Goal: Task Accomplishment & Management: Manage account settings

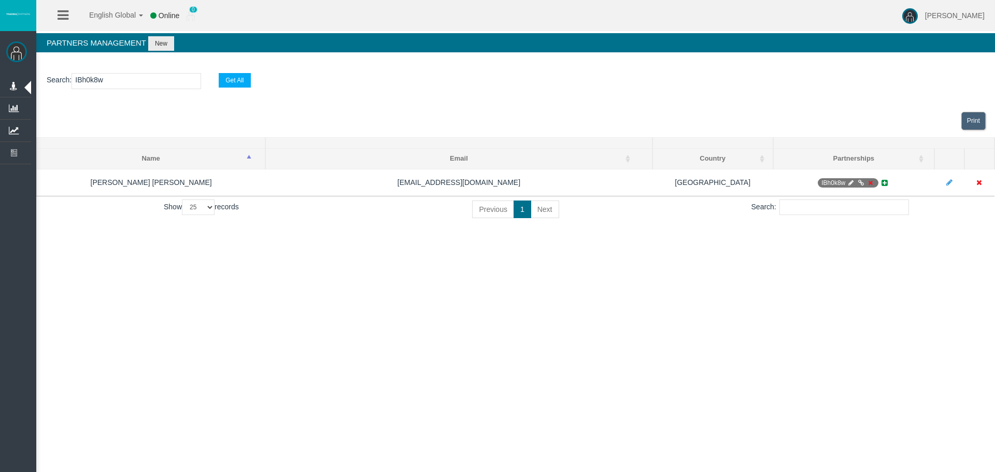
select select "25"
click at [126, 80] on input "IBh0k8w" at bounding box center [135, 81] width 129 height 16
paste input "3t4g5"
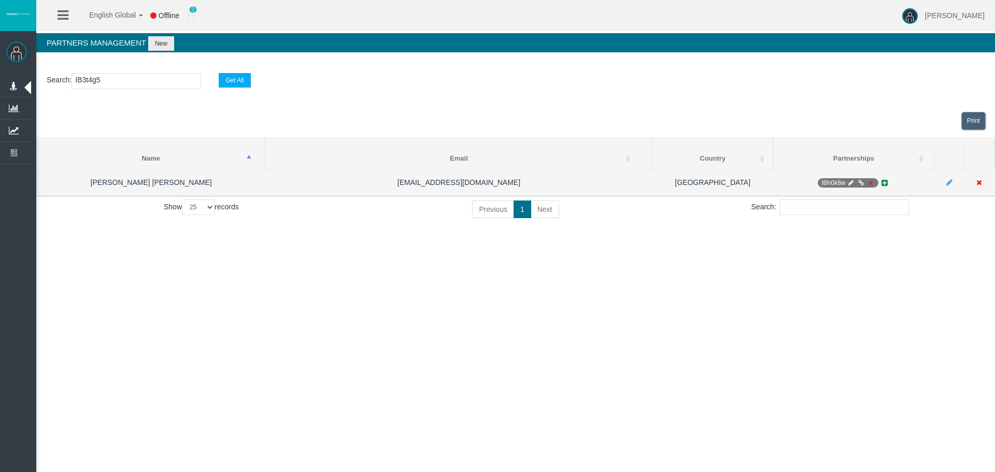
type input "IB3t4g5"
click at [845, 178] on span "IBh0k8w" at bounding box center [847, 182] width 60 height 9
click at [848, 181] on icon at bounding box center [851, 183] width 8 height 6
select select "0"
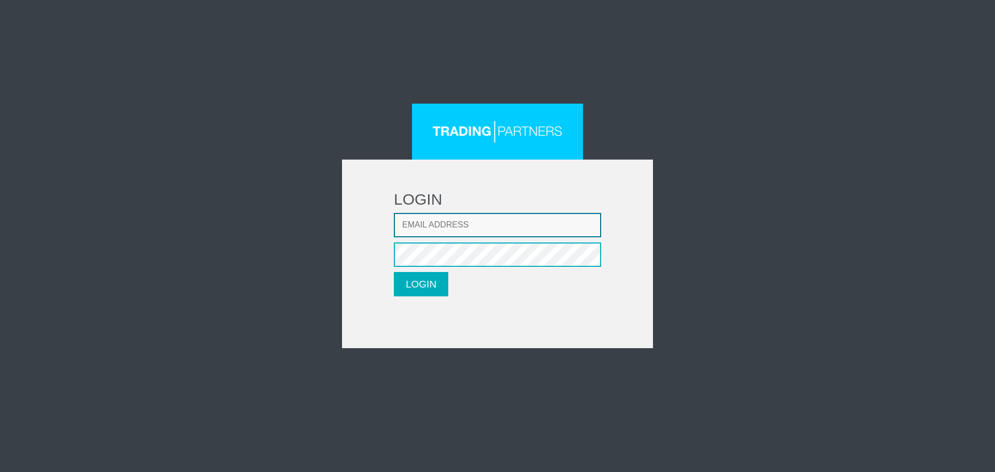
type input "LMatthaiou@fxcess.com"
drag, startPoint x: 393, startPoint y: 291, endPoint x: 407, endPoint y: 282, distance: 16.1
click at [398, 287] on form "LOGIN Email address LMatthaiou@fxcess.com Password LOGIN Please wait..." at bounding box center [497, 254] width 311 height 189
click at [408, 282] on button "LOGIN" at bounding box center [421, 284] width 54 height 24
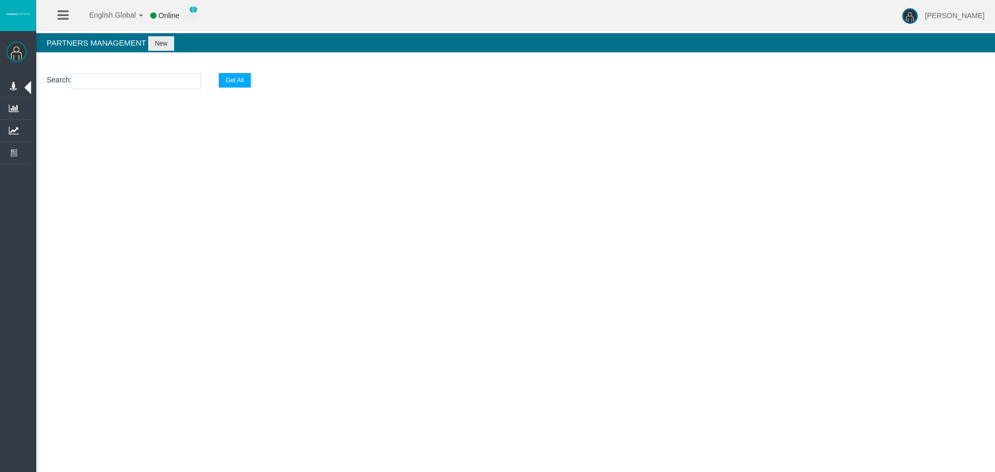
click at [98, 77] on input "text" at bounding box center [135, 81] width 129 height 16
paste input "IB3t4g5"
type input "IB3t4g5"
select select "25"
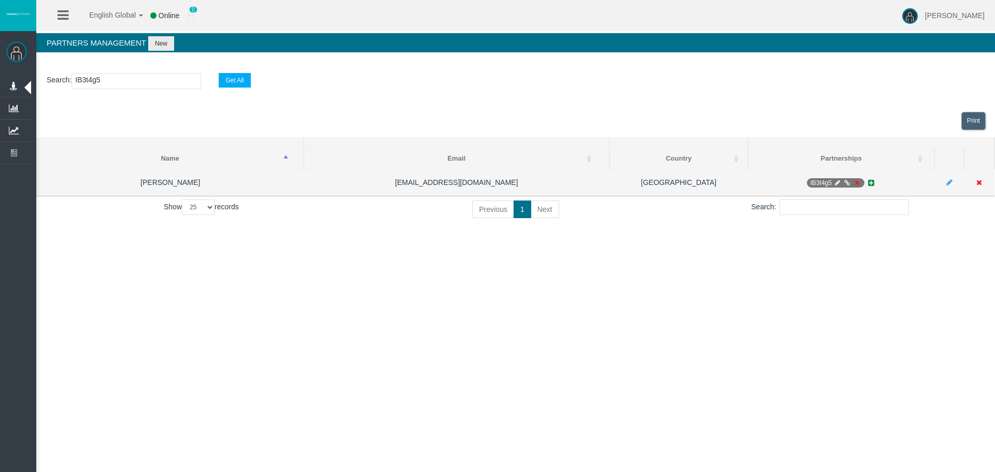
type input "IB3t4g5"
click at [833, 182] on icon at bounding box center [837, 183] width 8 height 6
select select "0"
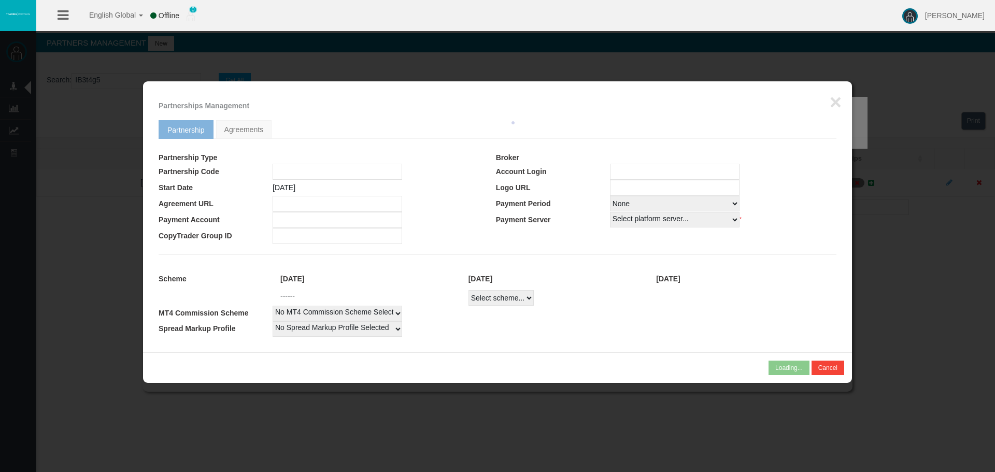
type input "IB3t4g5"
type input "19264467"
select select "1"
type input "19264467"
select select "1"
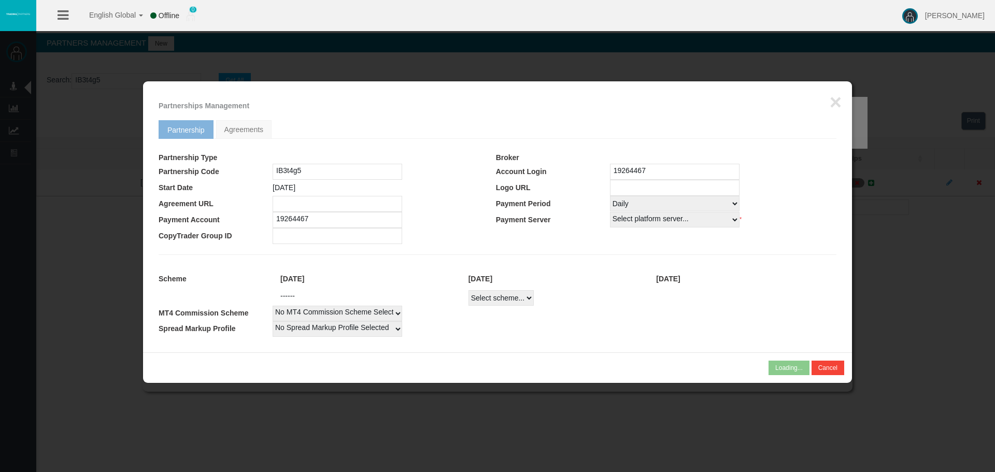
select select
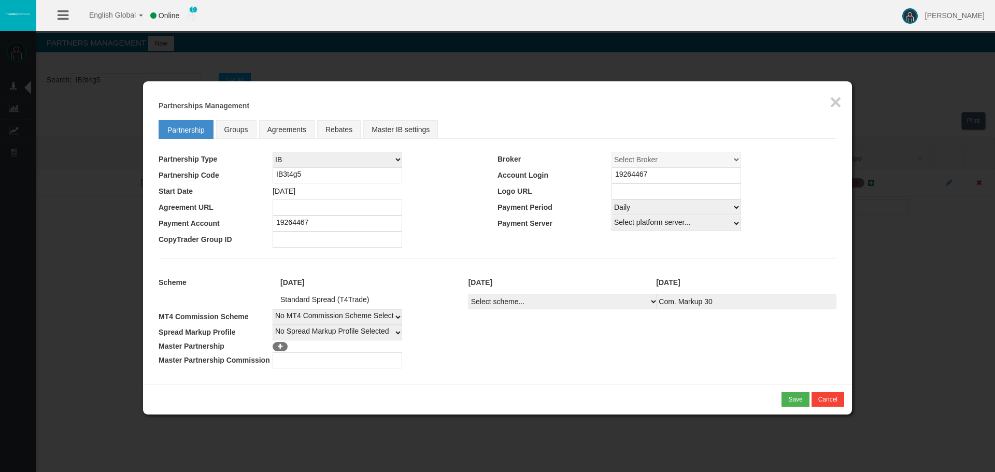
click at [636, 201] on select "Select Payment Period... None Daily Weekly Mid-Month Monthly" at bounding box center [675, 207] width 129 height 16
select select "0"
click at [611, 199] on select "Select Payment Period... None Daily Weekly Mid-Month Monthly" at bounding box center [675, 207] width 129 height 16
click at [539, 239] on td at bounding box center [666, 240] width 339 height 16
click at [796, 395] on div "Save" at bounding box center [795, 399] width 14 height 9
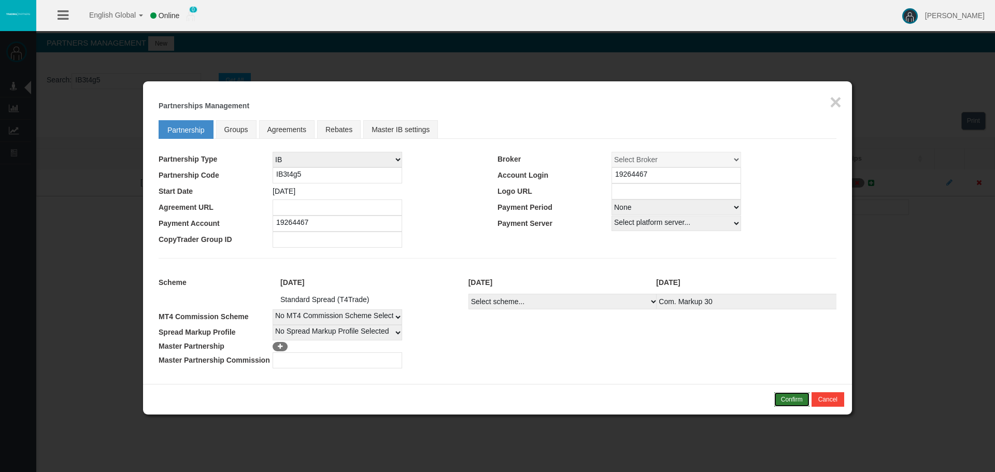
click at [792, 399] on div "Confirm" at bounding box center [792, 399] width 22 height 9
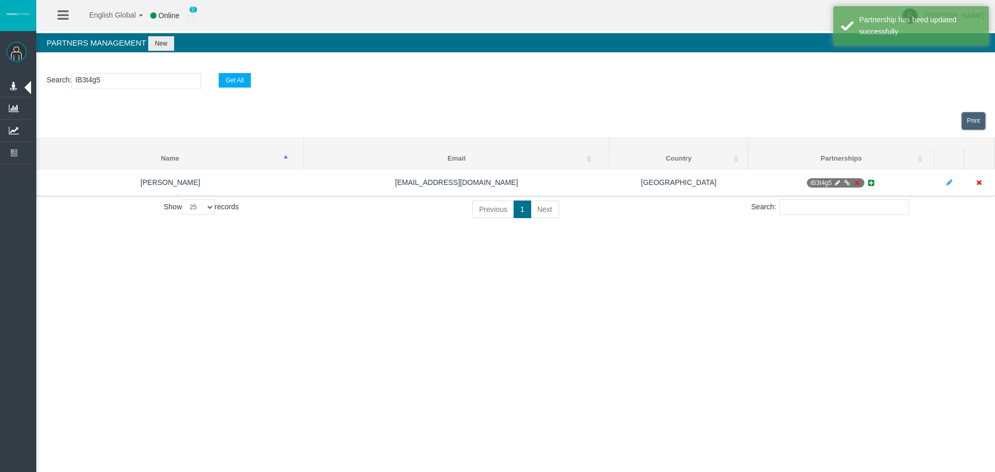
click at [836, 182] on icon at bounding box center [837, 183] width 8 height 6
select select "0"
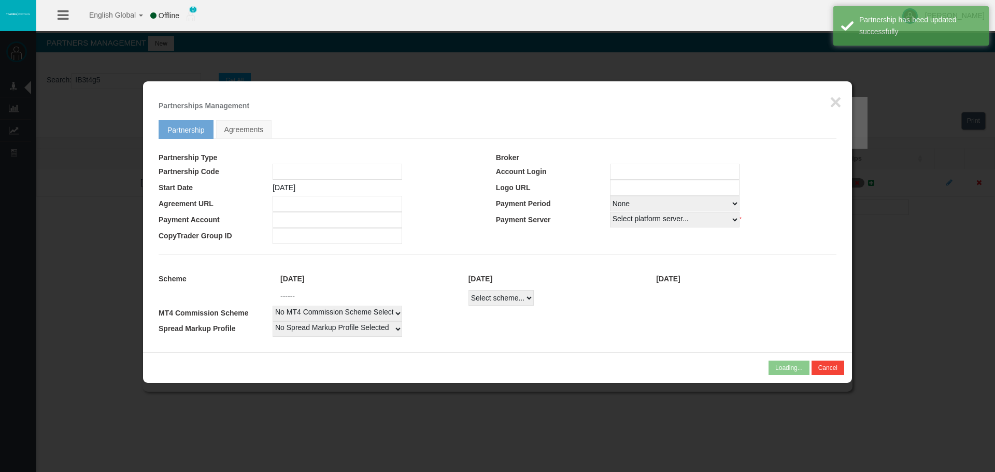
click at [835, 182] on td at bounding box center [723, 188] width 226 height 16
type input "IB3t4g5"
type input "19264467"
select select
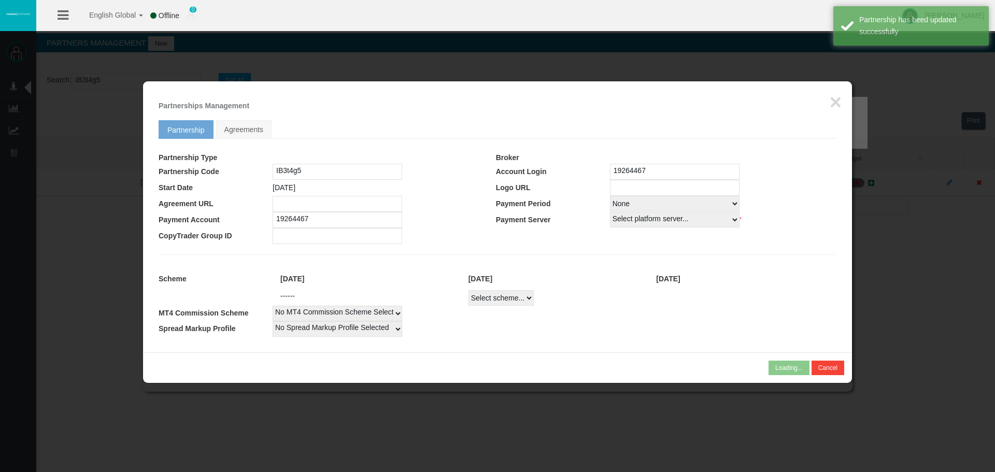
select select
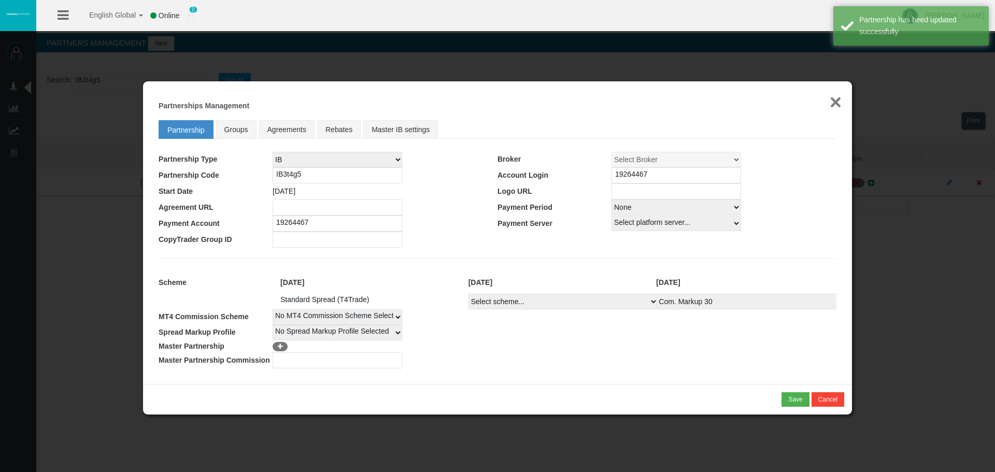
click at [832, 99] on button "×" at bounding box center [835, 102] width 12 height 21
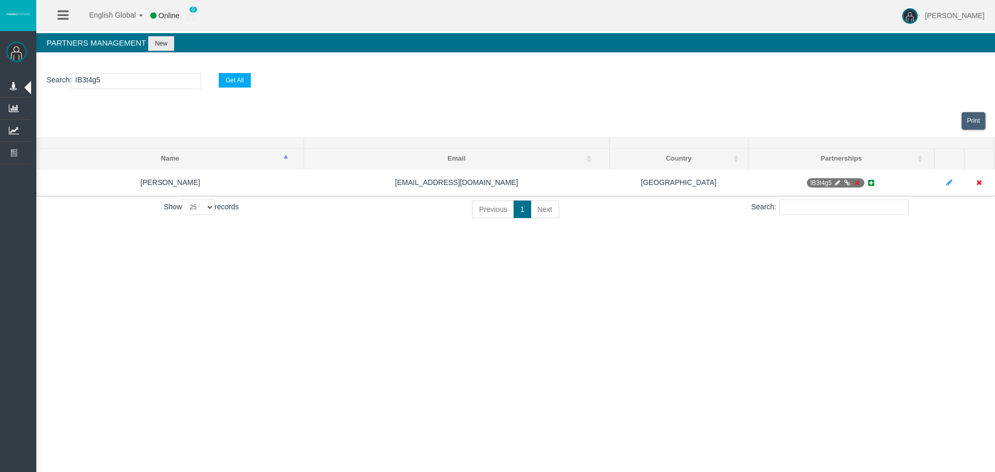
click at [856, 261] on div "English Global 简体中文 English Global 日本語 한국어 Online 0 Loizos Matthaiou Help Log O…" at bounding box center [497, 236] width 995 height 472
